Goal: Task Accomplishment & Management: Use online tool/utility

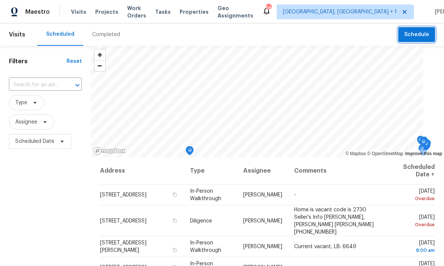
click at [419, 33] on span "Schedule" at bounding box center [416, 34] width 25 height 9
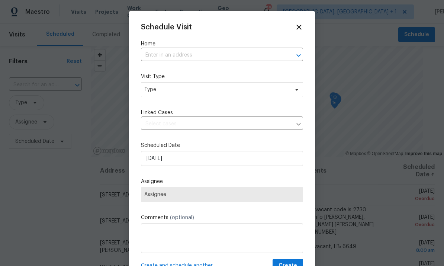
click at [169, 55] on input "text" at bounding box center [211, 55] width 141 height 12
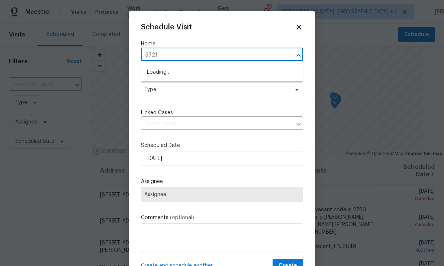
type input "3721"
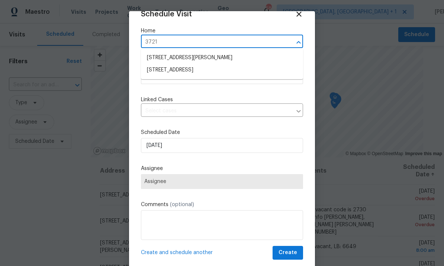
scroll to position [14, 0]
click at [206, 72] on li "[STREET_ADDRESS]" at bounding box center [222, 70] width 162 height 12
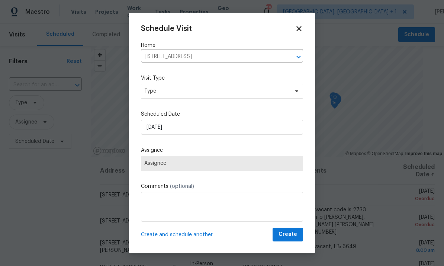
scroll to position [0, 0]
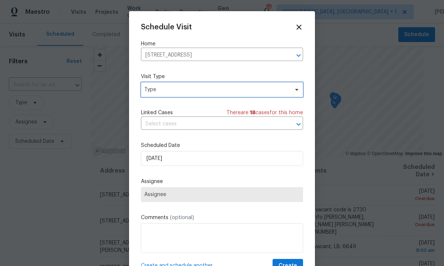
click at [292, 96] on span "Type" at bounding box center [222, 89] width 162 height 15
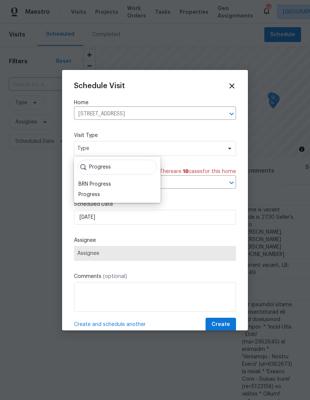
type input "Progress"
click at [93, 198] on div "Progress" at bounding box center [89, 194] width 22 height 7
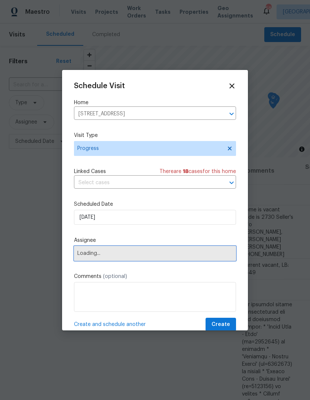
click at [209, 255] on span "Loading..." at bounding box center [154, 253] width 155 height 6
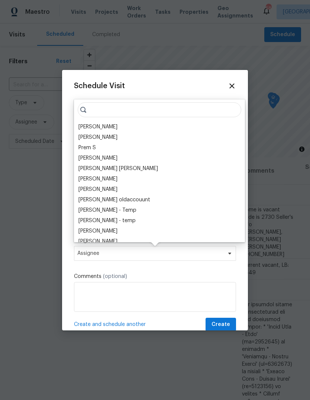
click at [108, 130] on div "[PERSON_NAME]" at bounding box center [97, 126] width 39 height 7
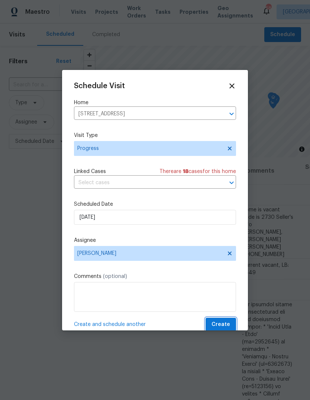
click at [222, 265] on span "Create" at bounding box center [221, 324] width 19 height 9
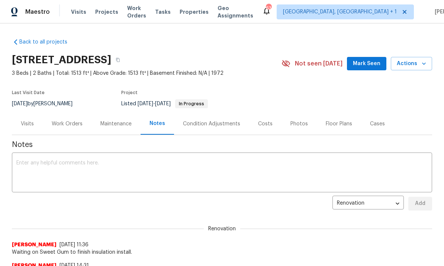
click at [68, 125] on div "Work Orders" at bounding box center [67, 123] width 31 height 7
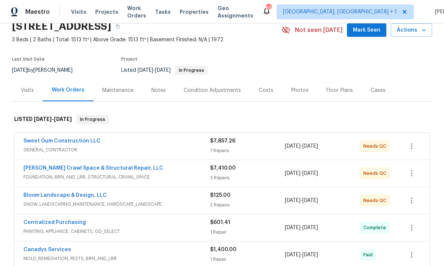
scroll to position [35, 0]
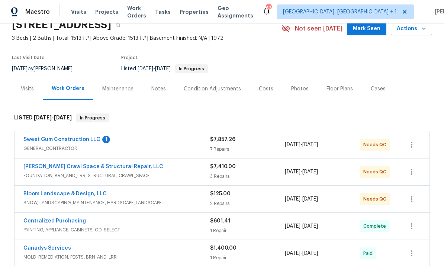
click at [90, 191] on link "Bloom Landscape & Design, LLC" at bounding box center [64, 193] width 83 height 5
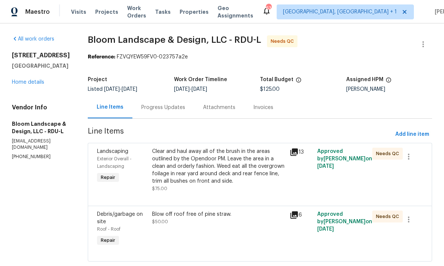
click at [41, 78] on div "[STREET_ADDRESS] Home details" at bounding box center [41, 69] width 58 height 34
click at [37, 83] on link "Home details" at bounding box center [28, 82] width 32 height 5
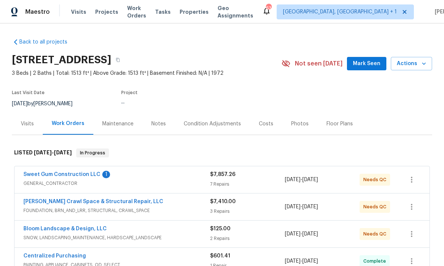
click at [70, 176] on link "Sweet Gum Construction LLC" at bounding box center [61, 174] width 77 height 5
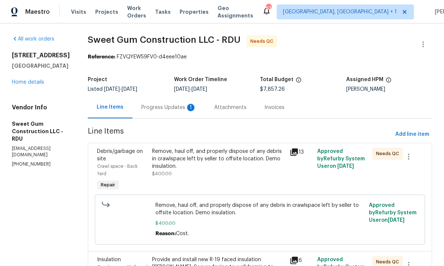
click at [180, 110] on div "Progress Updates 1" at bounding box center [168, 107] width 55 height 7
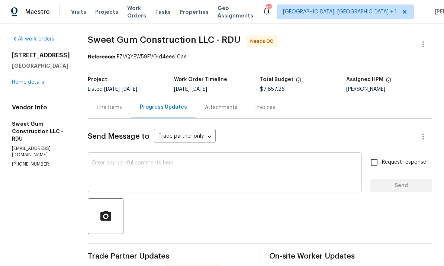
click at [40, 80] on link "Home details" at bounding box center [28, 82] width 32 height 5
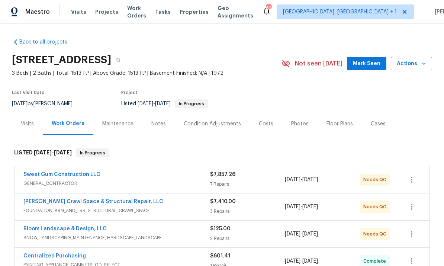
click at [87, 172] on link "Sweet Gum Construction LLC" at bounding box center [61, 174] width 77 height 5
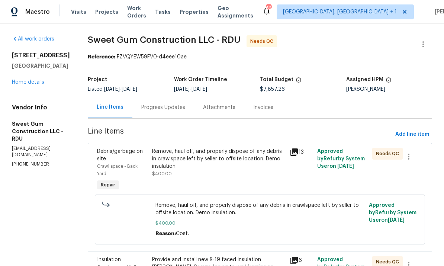
click at [228, 167] on div "Remove, haul off, and properly dispose of any debris in crawlspace left by sell…" at bounding box center [218, 159] width 133 height 22
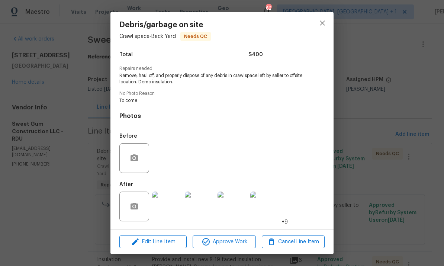
scroll to position [66, 0]
click at [235, 247] on button "Approve Work" at bounding box center [224, 241] width 63 height 13
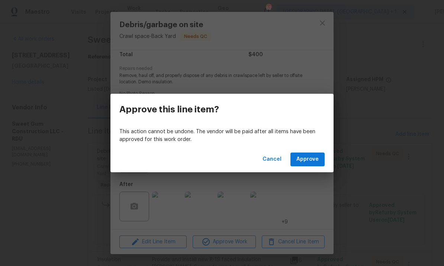
click at [313, 162] on span "Approve" at bounding box center [307, 159] width 22 height 9
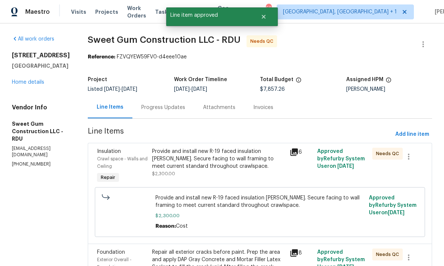
click at [250, 167] on div "Provide and install new R-19 faced insulation [PERSON_NAME]. Secure facing to w…" at bounding box center [218, 159] width 133 height 22
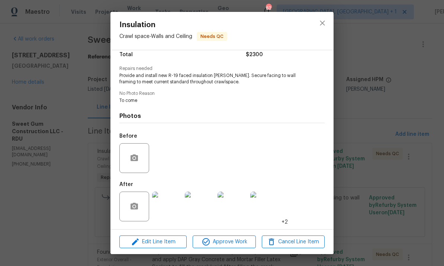
click at [161, 206] on img at bounding box center [167, 206] width 30 height 30
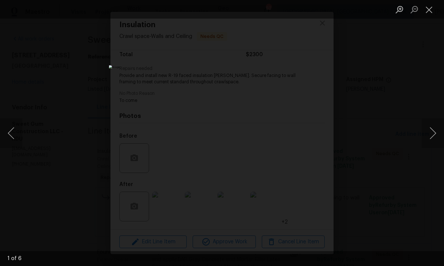
click at [433, 131] on button "Next image" at bounding box center [433, 133] width 22 height 30
click at [431, 131] on button "Next image" at bounding box center [433, 133] width 22 height 30
click at [431, 130] on button "Next image" at bounding box center [433, 133] width 22 height 30
click at [428, 129] on button "Next image" at bounding box center [433, 133] width 22 height 30
click at [429, 128] on button "Next image" at bounding box center [433, 133] width 22 height 30
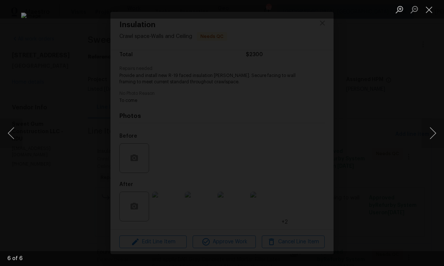
click at [434, 128] on button "Next image" at bounding box center [433, 133] width 22 height 30
click at [430, 129] on button "Next image" at bounding box center [433, 133] width 22 height 30
click at [432, 128] on button "Next image" at bounding box center [433, 133] width 22 height 30
click at [432, 129] on button "Next image" at bounding box center [433, 133] width 22 height 30
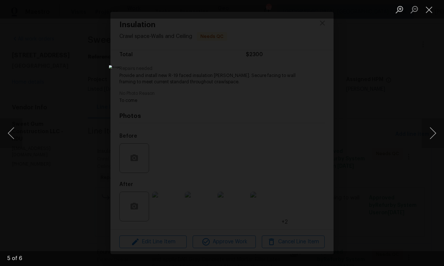
click at [432, 130] on button "Next image" at bounding box center [433, 133] width 22 height 30
click at [433, 129] on button "Next image" at bounding box center [433, 133] width 22 height 30
click at [434, 128] on button "Next image" at bounding box center [433, 133] width 22 height 30
click at [435, 127] on button "Next image" at bounding box center [433, 133] width 22 height 30
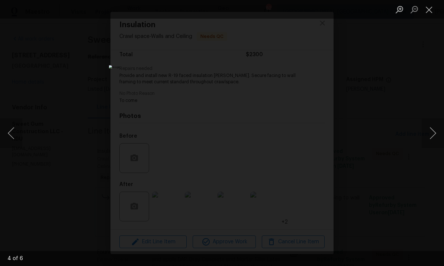
click at [434, 128] on button "Next image" at bounding box center [433, 133] width 22 height 30
click at [437, 127] on button "Next image" at bounding box center [433, 133] width 22 height 30
click at [434, 129] on button "Next image" at bounding box center [433, 133] width 22 height 30
click at [435, 128] on button "Next image" at bounding box center [433, 133] width 22 height 30
click at [437, 127] on button "Next image" at bounding box center [433, 133] width 22 height 30
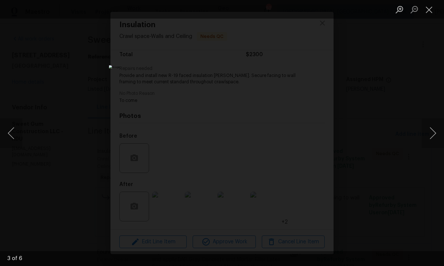
click at [436, 127] on button "Next image" at bounding box center [433, 133] width 22 height 30
click at [418, 149] on div "Lightbox" at bounding box center [222, 133] width 444 height 266
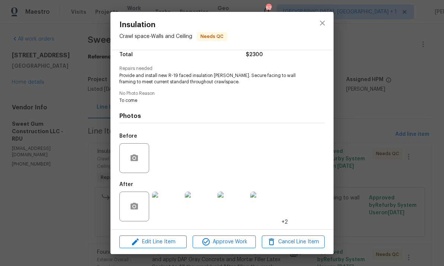
click at [273, 211] on img at bounding box center [265, 206] width 30 height 30
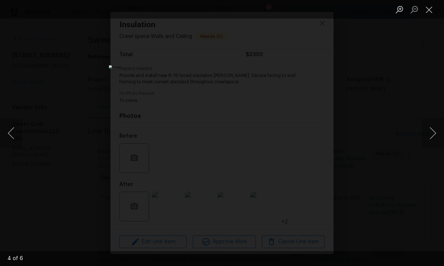
click at [409, 78] on div "Lightbox" at bounding box center [222, 133] width 444 height 266
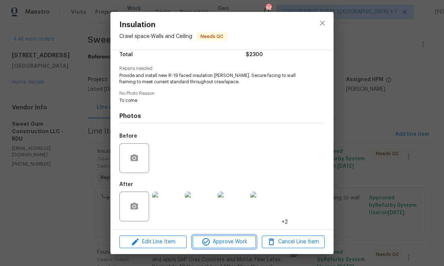
click at [234, 242] on span "Approve Work" at bounding box center [224, 241] width 58 height 9
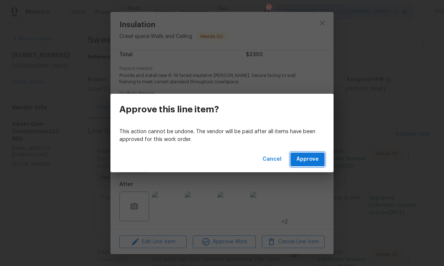
click at [307, 164] on button "Approve" at bounding box center [307, 159] width 34 height 14
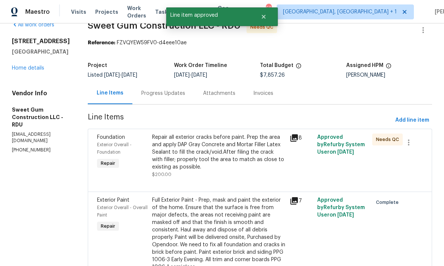
scroll to position [18, 0]
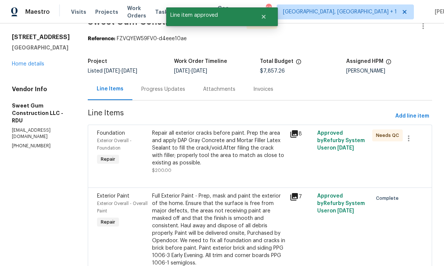
click at [260, 155] on div "Repair all exterior cracks before paint. Prep the area and apply DAP Gray Concr…" at bounding box center [218, 147] width 133 height 37
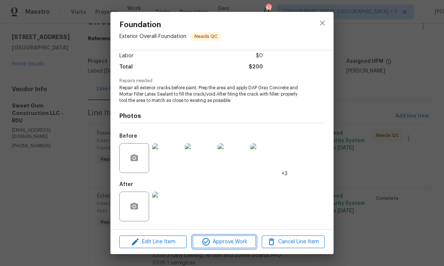
click at [235, 239] on span "Approve Work" at bounding box center [224, 241] width 58 height 9
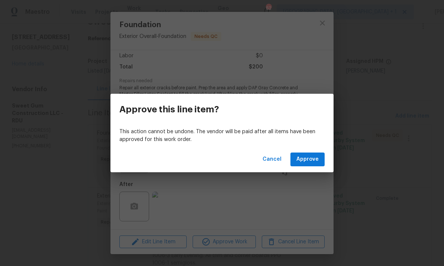
click at [316, 155] on span "Approve" at bounding box center [307, 159] width 22 height 9
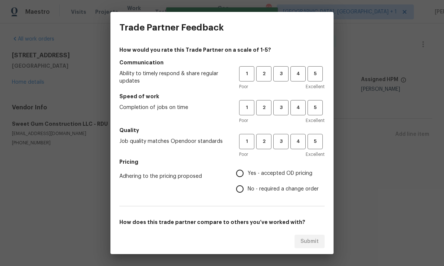
scroll to position [0, 0]
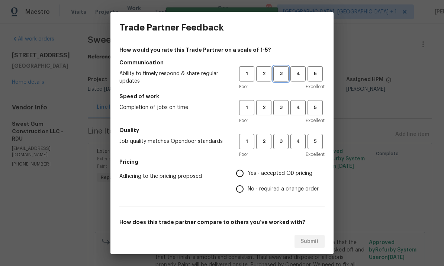
click at [282, 77] on span "3" at bounding box center [281, 74] width 14 height 9
click at [279, 105] on span "3" at bounding box center [281, 107] width 14 height 9
click at [284, 147] on button "3" at bounding box center [280, 141] width 15 height 15
click at [247, 171] on input "Yes - accepted OD pricing" at bounding box center [240, 173] width 16 height 16
radio input "true"
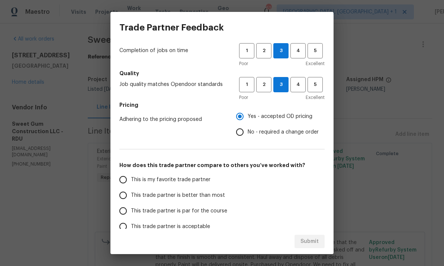
scroll to position [66, 0]
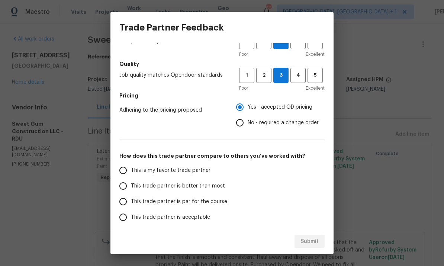
click at [124, 200] on input "This trade partner is par for the course" at bounding box center [123, 202] width 16 height 16
click at [318, 239] on span "Submit" at bounding box center [309, 241] width 18 height 9
radio input "true"
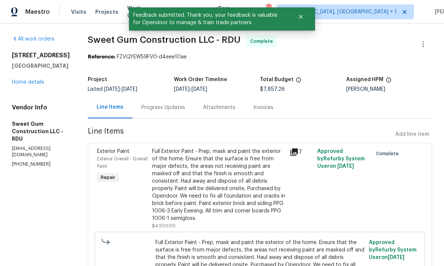
click at [41, 80] on link "Home details" at bounding box center [28, 82] width 32 height 5
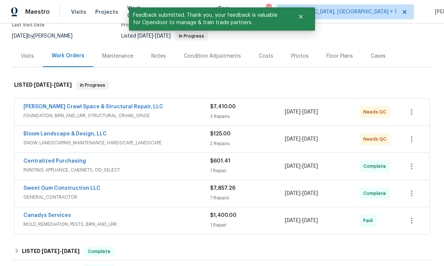
scroll to position [57, 0]
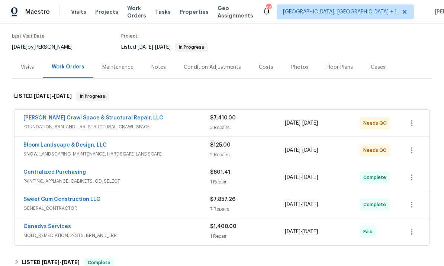
click at [125, 119] on link "[PERSON_NAME] Crawl Space & Structural Repair, LLC" at bounding box center [93, 117] width 140 height 5
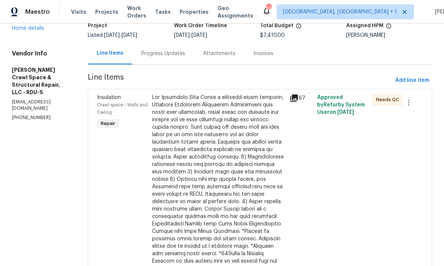
scroll to position [59, 0]
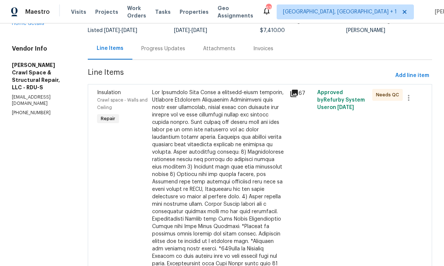
click at [249, 190] on div at bounding box center [218, 197] width 133 height 216
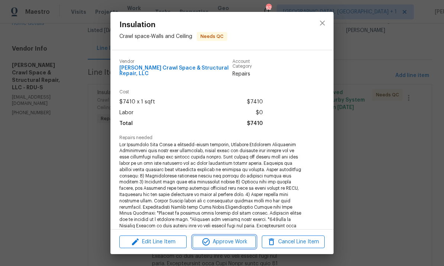
click at [232, 241] on span "Approve Work" at bounding box center [224, 241] width 58 height 9
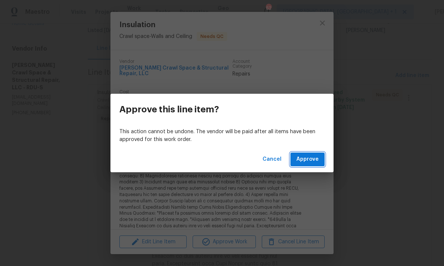
click at [309, 160] on span "Approve" at bounding box center [307, 159] width 22 height 9
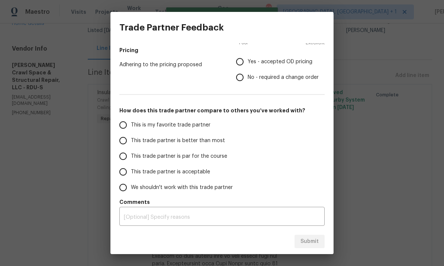
scroll to position [112, 0]
click at [378, 176] on div "Trade Partner Feedback How would you rate this Trade Partner on a scale of 1-5?…" at bounding box center [222, 133] width 444 height 266
click at [380, 44] on div "Trade Partner Feedback How would you rate this Trade Partner on a scale of 1-5?…" at bounding box center [222, 133] width 444 height 266
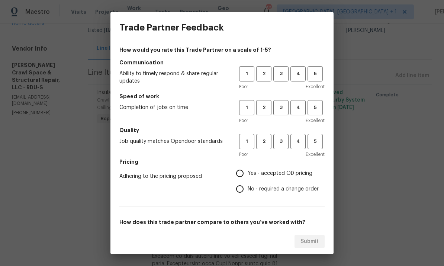
scroll to position [0, 0]
click at [283, 78] on button "3" at bounding box center [280, 73] width 15 height 15
click at [284, 106] on span "3" at bounding box center [281, 107] width 14 height 9
click at [283, 139] on span "3" at bounding box center [281, 141] width 14 height 9
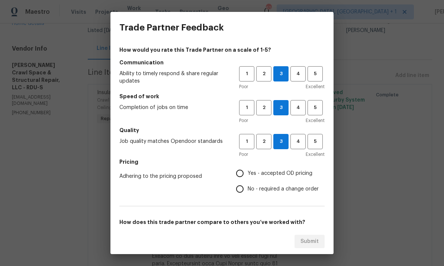
click at [244, 179] on input "Yes - accepted OD pricing" at bounding box center [240, 173] width 16 height 16
radio input "true"
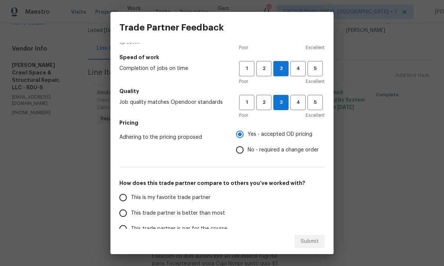
scroll to position [48, 0]
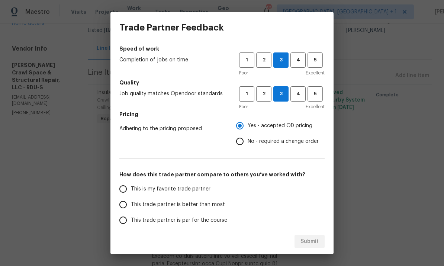
click at [129, 219] on input "This trade partner is par for the course" at bounding box center [123, 220] width 16 height 16
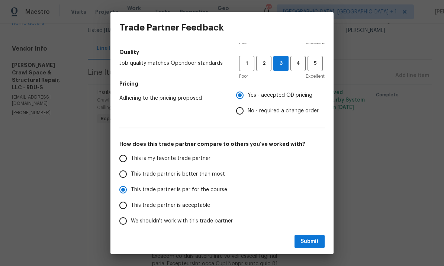
scroll to position [82, 0]
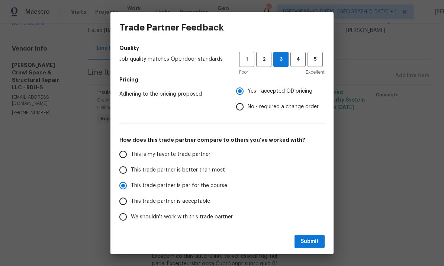
click at [314, 241] on span "Submit" at bounding box center [309, 241] width 18 height 9
radio input "true"
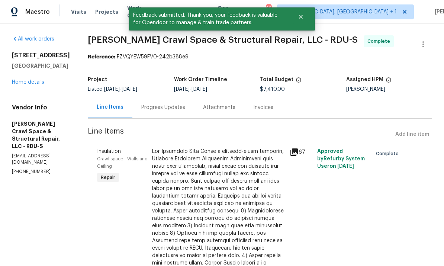
scroll to position [0, 0]
click at [39, 80] on link "Home details" at bounding box center [28, 82] width 32 height 5
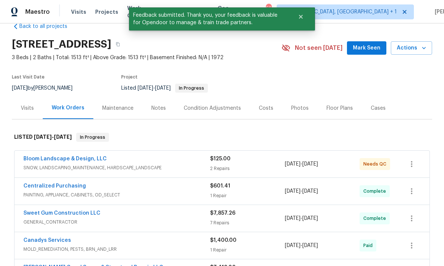
scroll to position [21, 0]
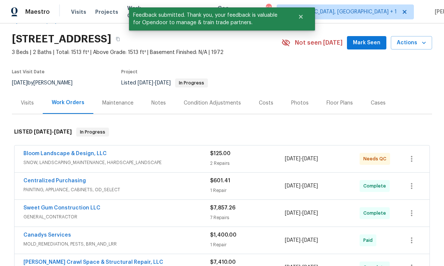
click at [96, 151] on link "Bloom Landscape & Design, LLC" at bounding box center [64, 153] width 83 height 5
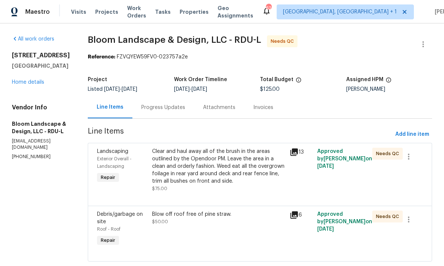
click at [248, 176] on div "Clear and haul away all of the brush in the areas outlined by the Opendoor PM. …" at bounding box center [218, 166] width 133 height 37
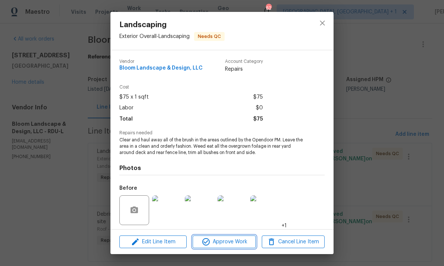
click at [231, 242] on span "Approve Work" at bounding box center [224, 241] width 58 height 9
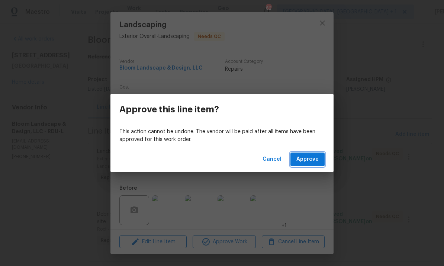
click at [318, 158] on span "Approve" at bounding box center [307, 159] width 22 height 9
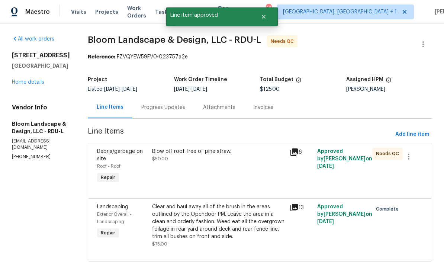
click at [226, 170] on div "Blow off roof free of pine straw. $50.00" at bounding box center [219, 166] width 138 height 42
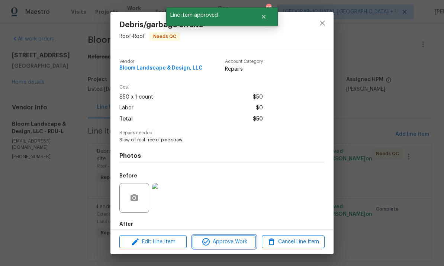
click at [238, 244] on span "Approve Work" at bounding box center [224, 241] width 58 height 9
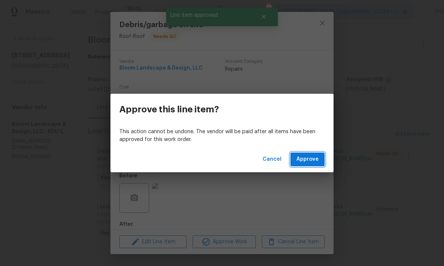
click at [310, 154] on button "Approve" at bounding box center [307, 159] width 34 height 14
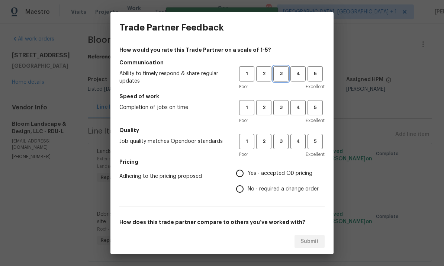
click at [282, 73] on span "3" at bounding box center [281, 74] width 14 height 9
click at [283, 112] on button "3" at bounding box center [280, 107] width 15 height 15
click at [282, 136] on button "3" at bounding box center [280, 141] width 15 height 15
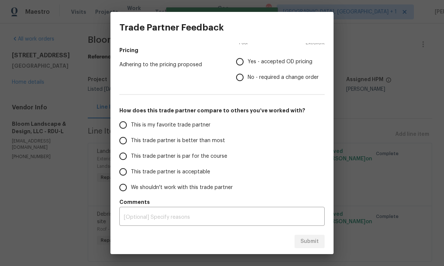
scroll to position [112, 0]
click at [125, 153] on input "This trade partner is par for the course" at bounding box center [123, 156] width 16 height 16
radio input "true"
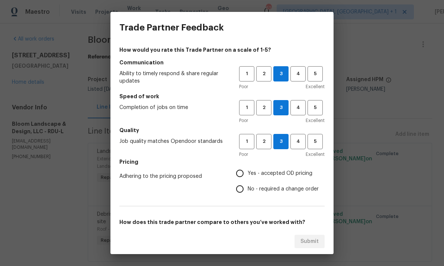
scroll to position [0, 0]
click at [241, 171] on input "Yes - accepted OD pricing" at bounding box center [240, 173] width 16 height 16
click at [41, 84] on div "Trade Partner Feedback How would you rate this Trade Partner on a scale of 1-5?…" at bounding box center [222, 133] width 444 height 266
click at [310, 238] on span "Submit" at bounding box center [309, 241] width 18 height 9
radio input "false"
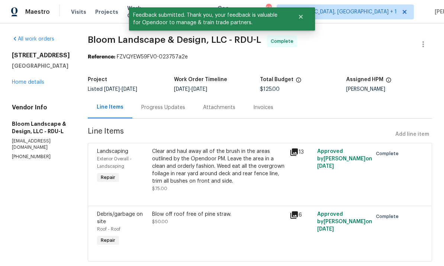
click at [43, 84] on link "Home details" at bounding box center [28, 82] width 32 height 5
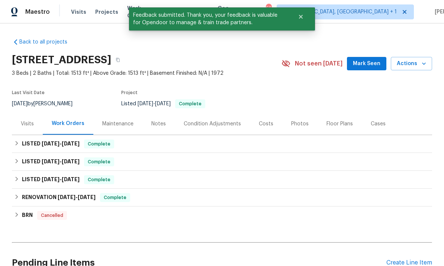
click at [158, 123] on div "Notes" at bounding box center [158, 123] width 15 height 7
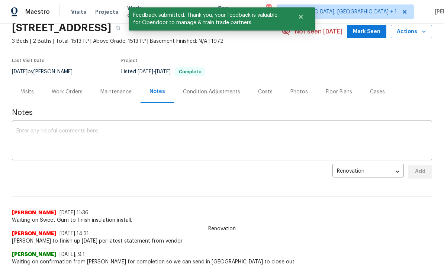
scroll to position [32, 0]
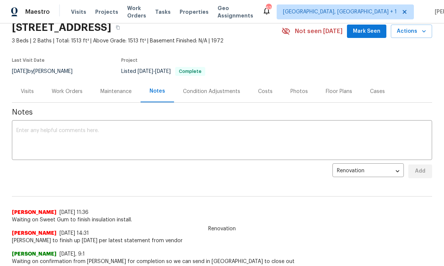
click at [64, 136] on textarea at bounding box center [221, 141] width 411 height 26
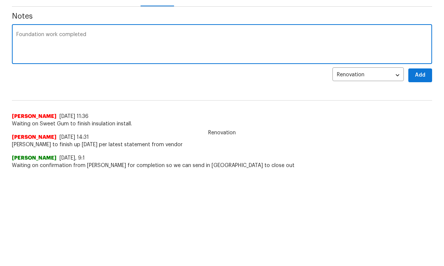
click at [48, 122] on div "Foundation work completed x ​" at bounding box center [222, 141] width 420 height 38
click at [46, 128] on textarea "Foundation work completed" at bounding box center [221, 141] width 411 height 26
click at [129, 128] on textarea "Foundation and crawlspace work completed" at bounding box center [221, 141] width 411 height 26
type textarea "Foundation and crawlspace work completed. We can BOM this property."
click at [419, 167] on span "Add" at bounding box center [420, 171] width 12 height 9
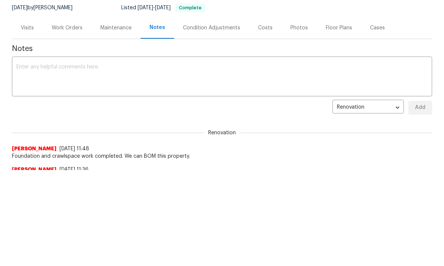
scroll to position [0, 0]
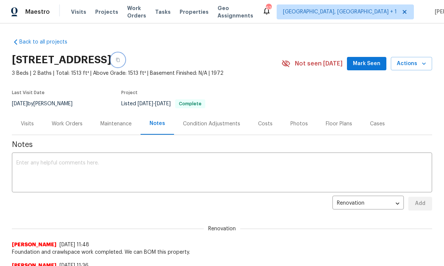
click at [120, 58] on icon "button" at bounding box center [118, 60] width 4 height 4
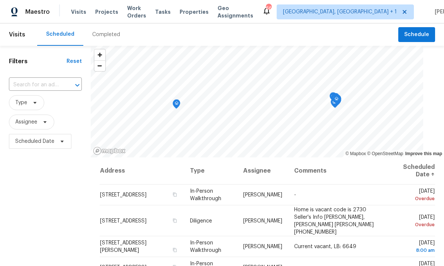
click at [55, 86] on input "text" at bounding box center [35, 85] width 52 height 12
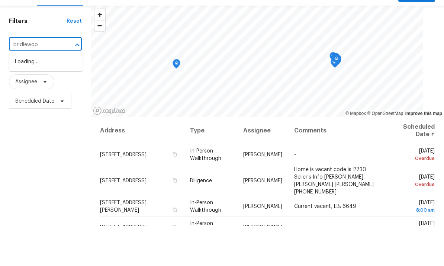
type input "bridlewood"
click at [53, 96] on li "14 W Bridlewood Trl, Durham, NC 27713" at bounding box center [46, 102] width 74 height 12
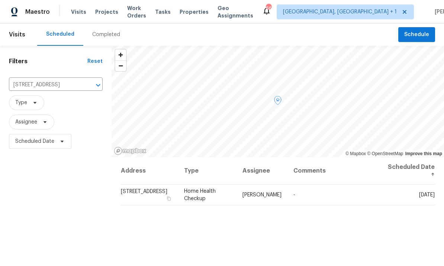
click at [0, 0] on icon at bounding box center [0, 0] width 0 height 0
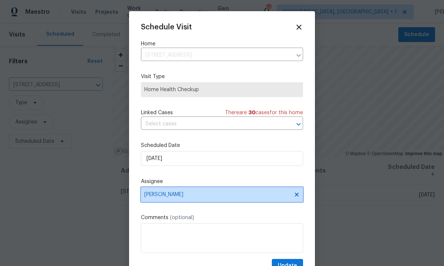
click at [294, 197] on icon at bounding box center [297, 194] width 6 height 6
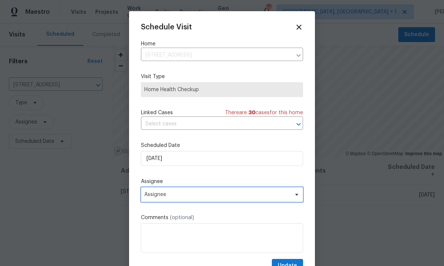
click at [186, 194] on span "Assignee" at bounding box center [217, 194] width 146 height 6
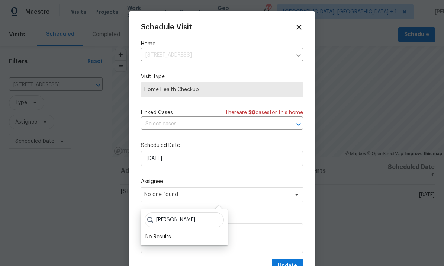
scroll to position [28, 0]
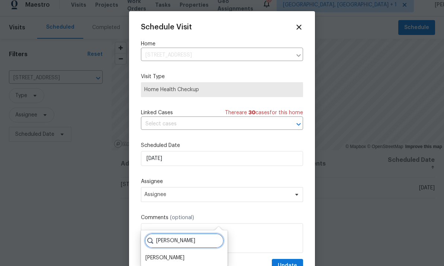
type input "Shawn"
click at [176, 252] on div "Shawn Wise" at bounding box center [184, 257] width 82 height 10
click at [172, 254] on div "Shawn Wise" at bounding box center [164, 257] width 39 height 7
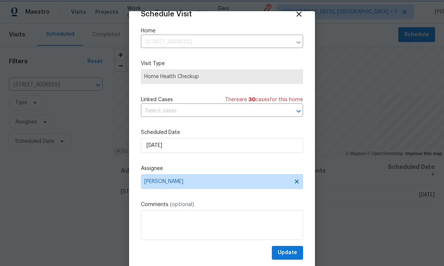
scroll to position [15, 0]
click at [287, 251] on span "Update" at bounding box center [287, 252] width 19 height 9
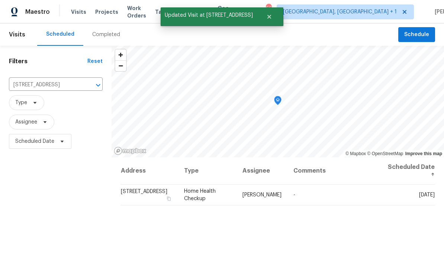
click at [79, 79] on input "14 W Bridlewood Trl, Durham, NC 27713" at bounding box center [45, 85] width 73 height 12
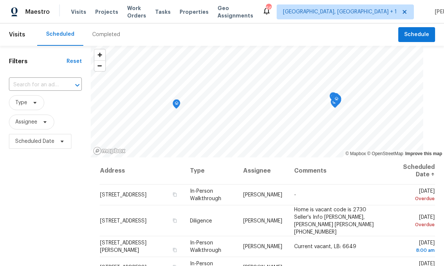
click at [49, 91] on input "text" at bounding box center [35, 85] width 52 height 12
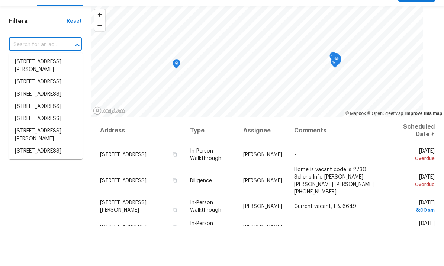
type input "#"
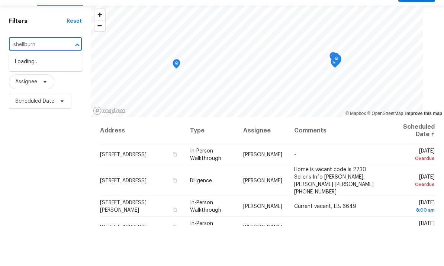
type input "shellburne"
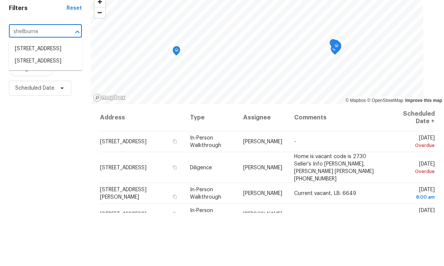
scroll to position [28, 0]
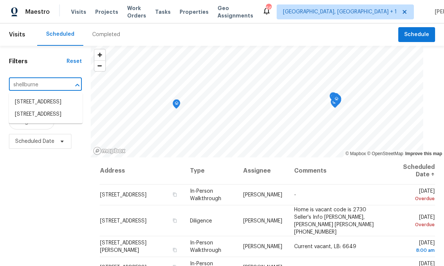
click at [45, 108] on li "7271 Shellburne Dr, Raleigh, NC 27612" at bounding box center [46, 114] width 74 height 12
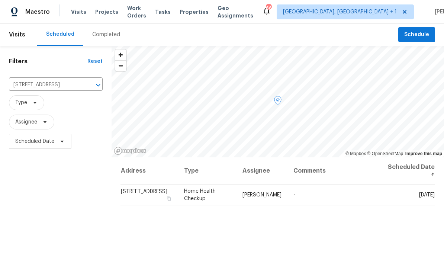
click at [0, 0] on icon at bounding box center [0, 0] width 0 height 0
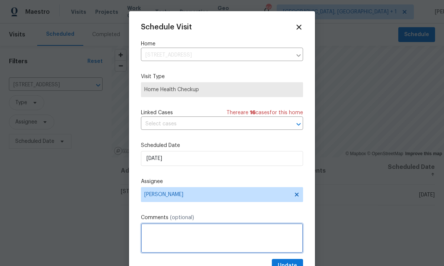
click at [201, 243] on textarea at bounding box center [222, 238] width 162 height 30
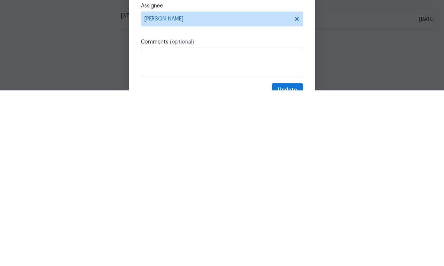
scroll to position [28, 0]
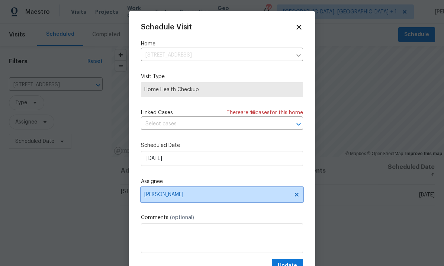
click at [241, 194] on span "[PERSON_NAME]" at bounding box center [217, 194] width 146 height 6
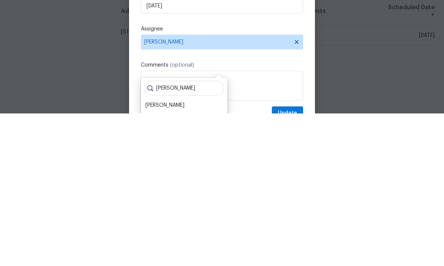
type input "Shawn"
click at [170, 254] on div "Shawn Wise" at bounding box center [164, 257] width 39 height 7
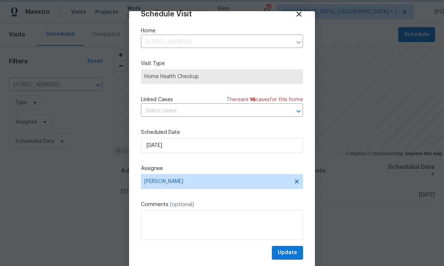
scroll to position [14, 0]
click at [289, 252] on span "Update" at bounding box center [287, 252] width 19 height 9
